Goal: Information Seeking & Learning: Learn about a topic

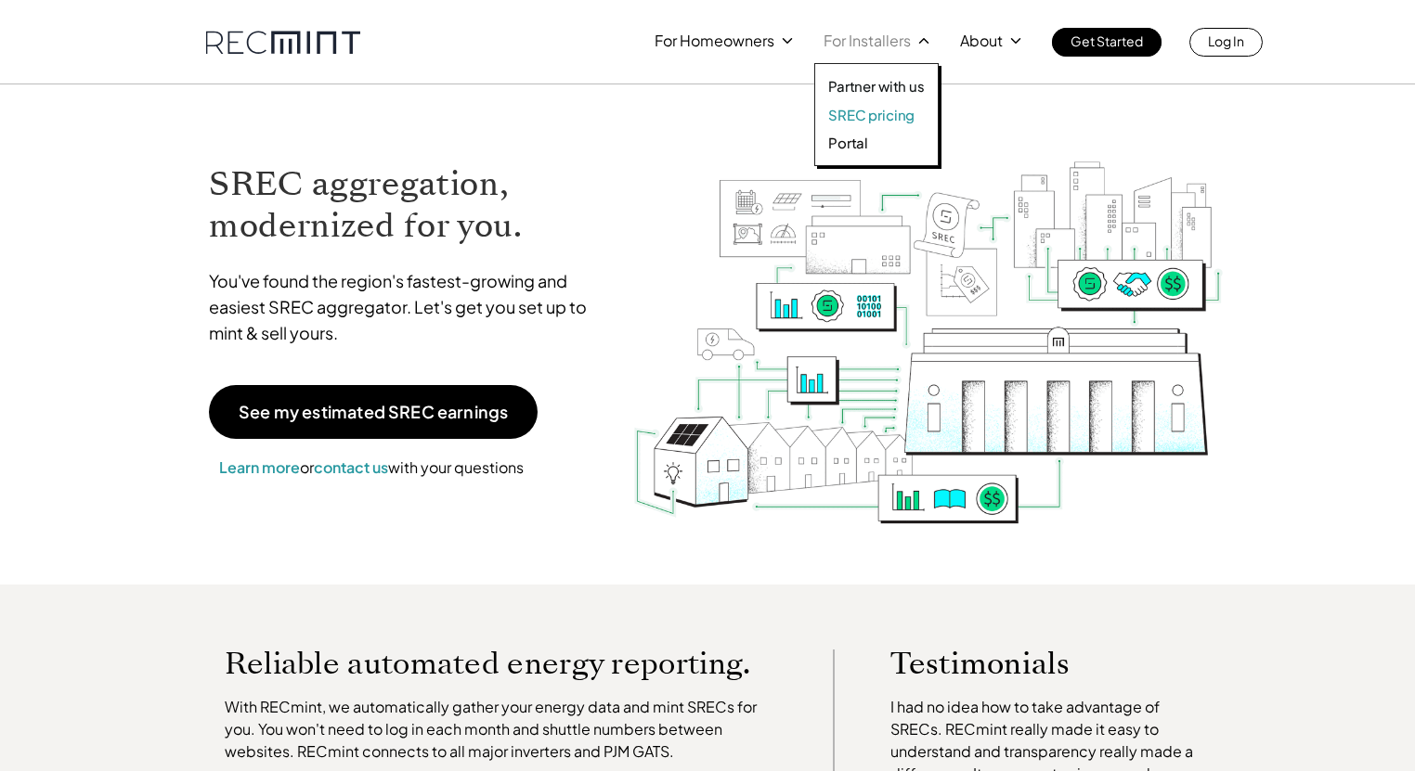
click at [867, 113] on p "SREC pricing" at bounding box center [871, 115] width 86 height 19
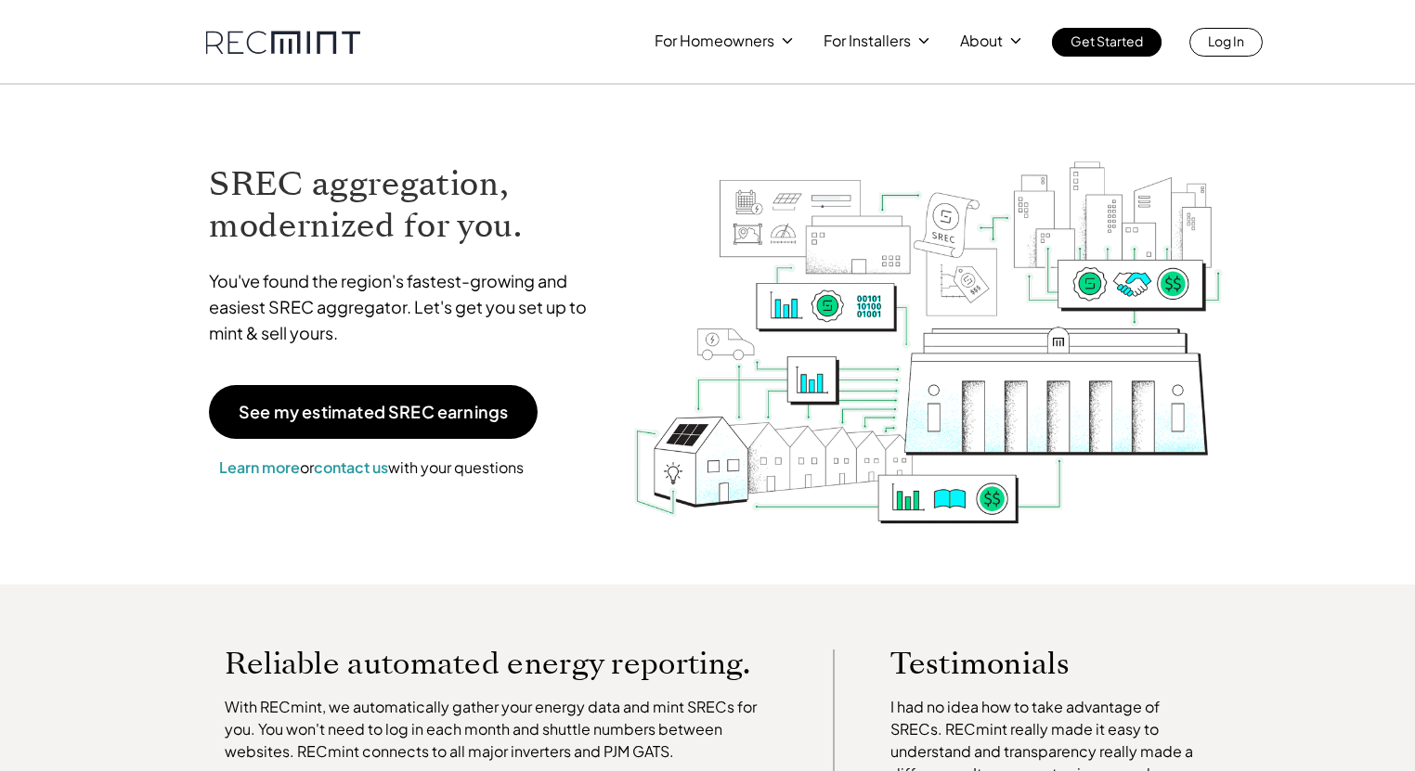
click at [521, 149] on div "SREC aggregation, modernized for you. You've found the region's fastest-growing…" at bounding box center [406, 320] width 433 height 355
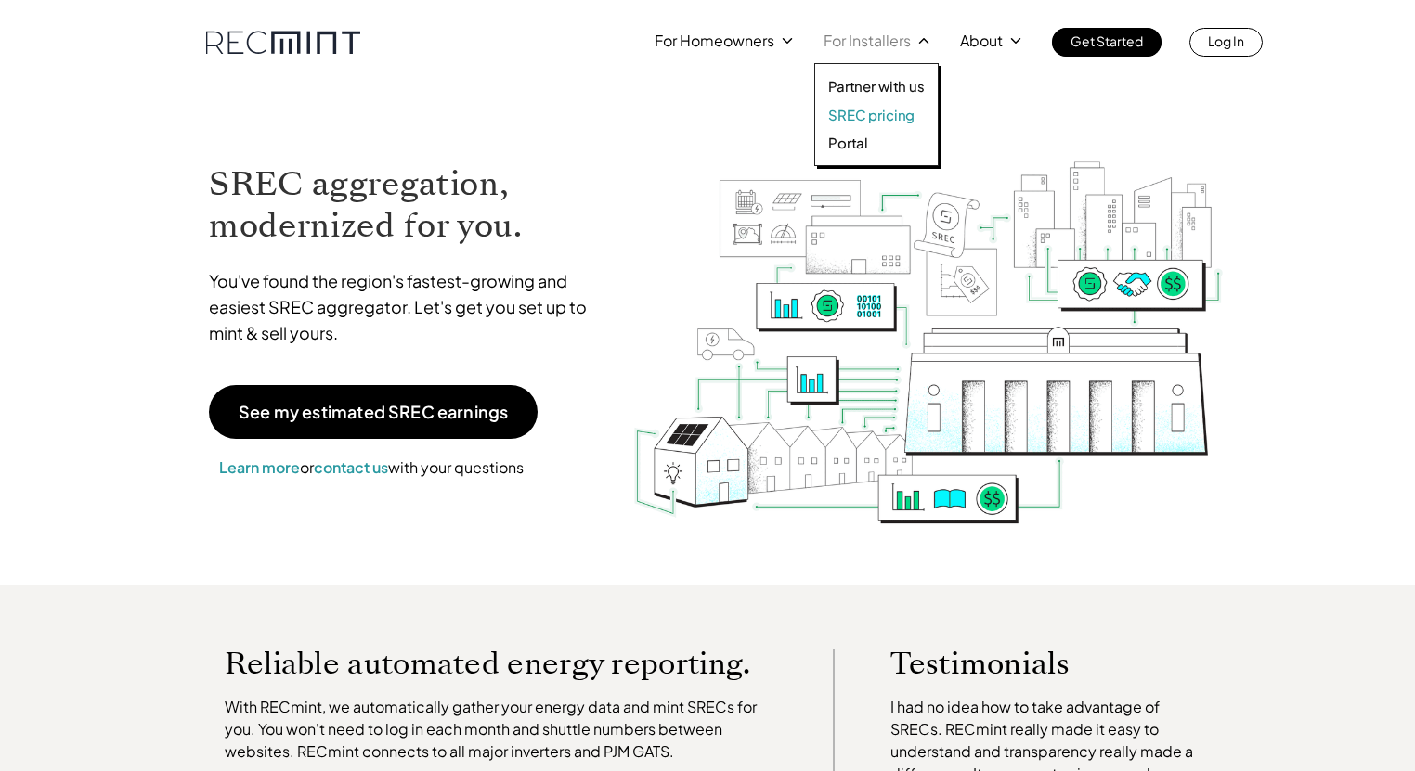
click at [872, 118] on p "SREC pricing" at bounding box center [871, 115] width 86 height 19
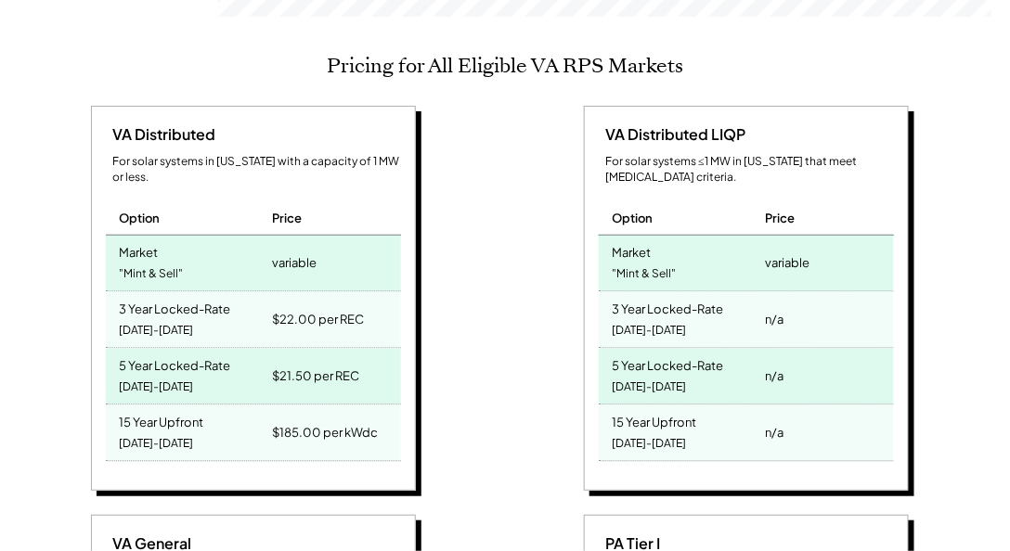
scroll to position [848, 0]
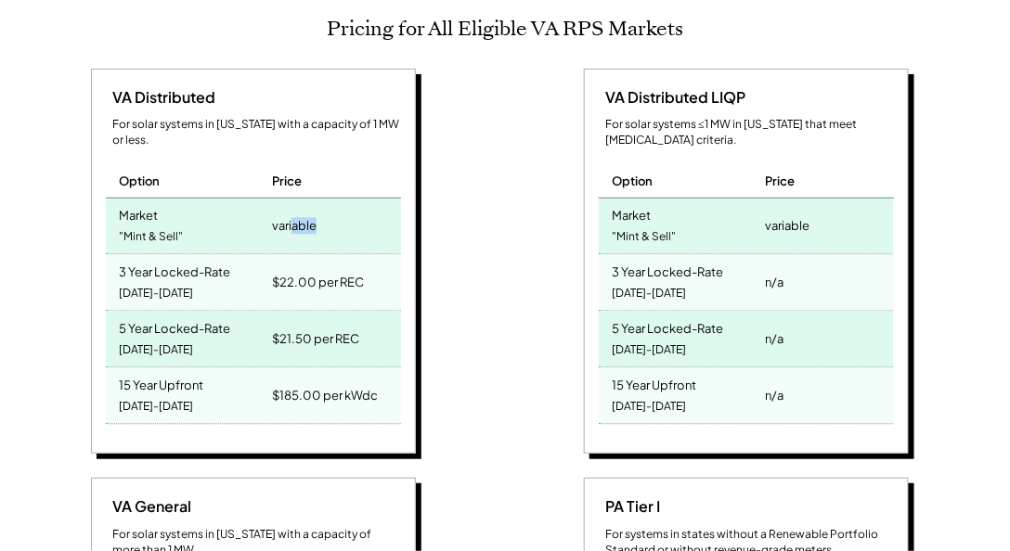
drag, startPoint x: 226, startPoint y: 215, endPoint x: 342, endPoint y: 186, distance: 120.7
click at [342, 199] on div "variable" at bounding box center [333, 227] width 133 height 56
drag, startPoint x: 608, startPoint y: 312, endPoint x: 669, endPoint y: 347, distance: 70.7
click at [615, 315] on div "5 Year Locked-Rate 2025-2029" at bounding box center [680, 340] width 162 height 56
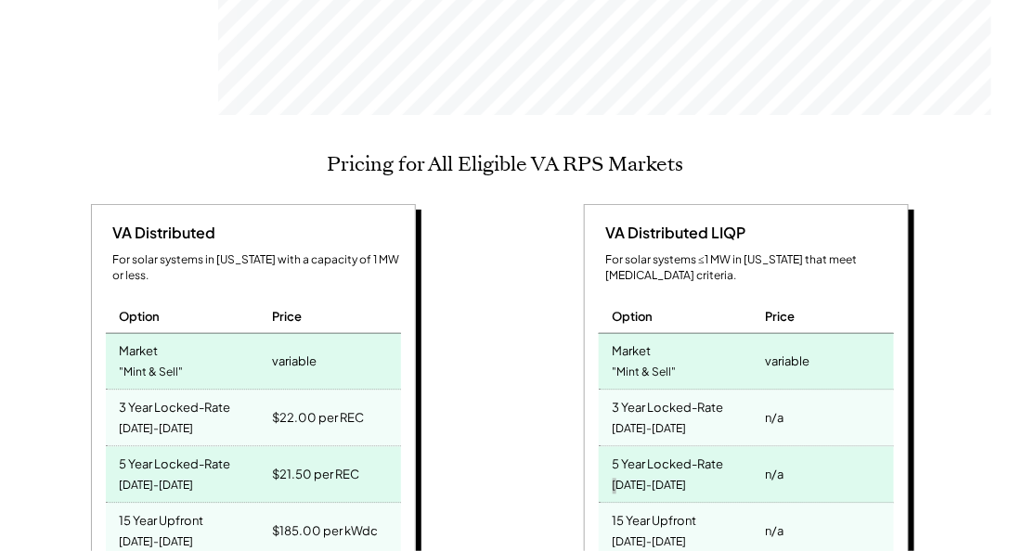
scroll to position [743, 0]
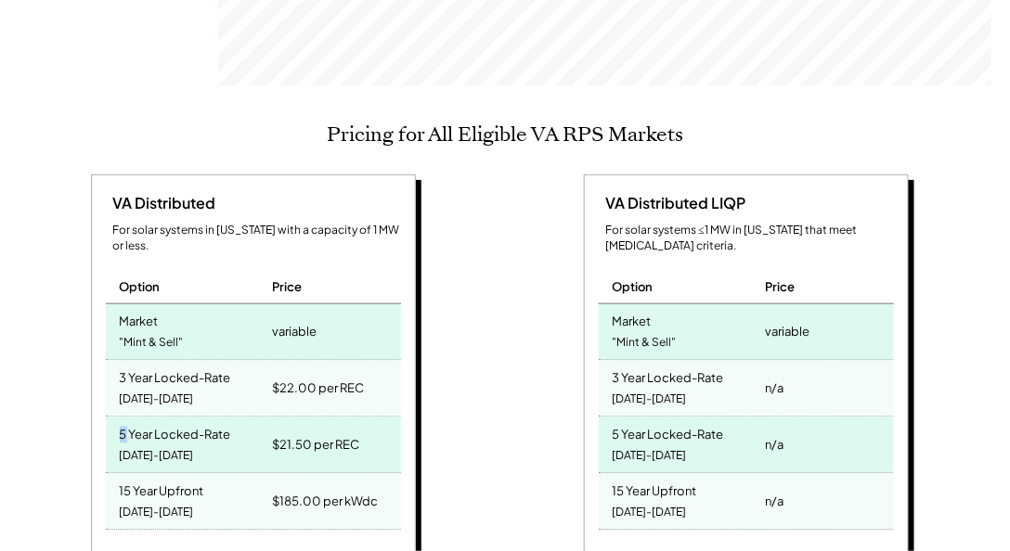
click at [126, 422] on div "5 Year Locked-Rate" at bounding box center [175, 432] width 111 height 21
click at [191, 422] on div "5 Year Locked-Rate" at bounding box center [175, 432] width 111 height 21
